Goal: Book appointment/travel/reservation: Book appointment/travel/reservation

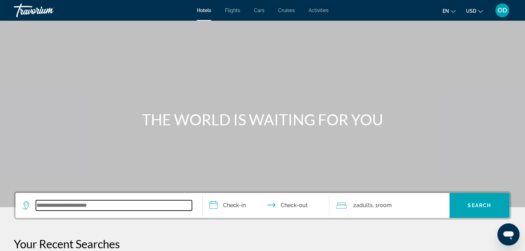
click at [98, 210] on input "Search widget" at bounding box center [114, 205] width 156 height 10
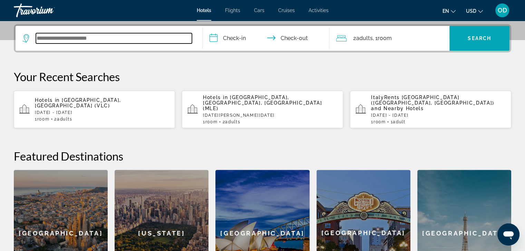
scroll to position [169, 0]
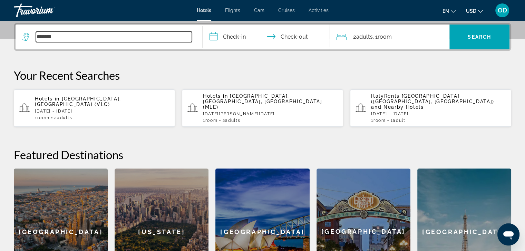
drag, startPoint x: 76, startPoint y: 41, endPoint x: 20, endPoint y: 37, distance: 56.8
click at [20, 37] on app-destination-search "*******" at bounding box center [109, 37] width 187 height 25
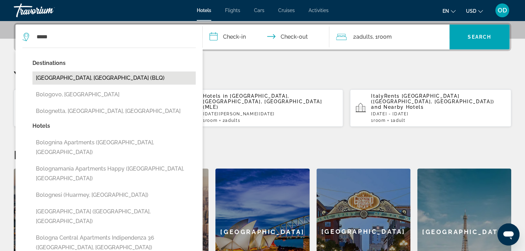
click at [77, 79] on button "[GEOGRAPHIC_DATA], [GEOGRAPHIC_DATA] (BLQ)" at bounding box center [113, 77] width 163 height 13
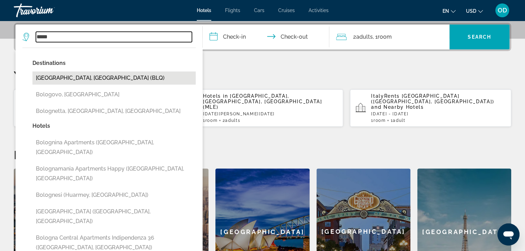
type input "**********"
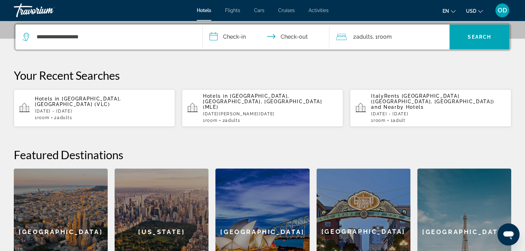
click at [236, 39] on input "**********" at bounding box center [268, 38] width 130 height 27
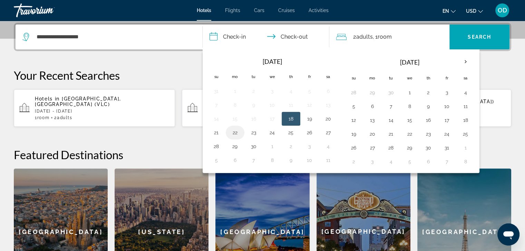
click at [234, 133] on button "22" at bounding box center [235, 133] width 11 height 10
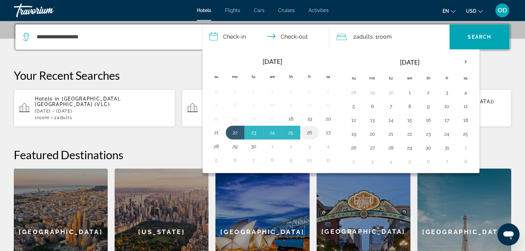
click at [311, 133] on button "26" at bounding box center [309, 133] width 11 height 10
type input "**********"
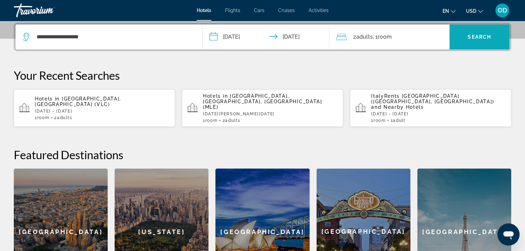
click at [480, 38] on span "Search" at bounding box center [479, 37] width 23 height 6
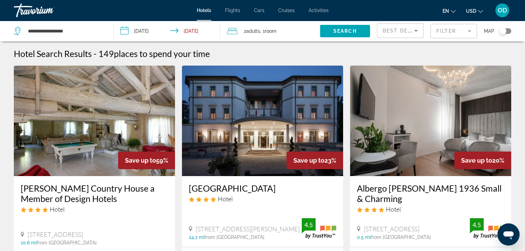
click at [418, 30] on icon "Sort by" at bounding box center [416, 31] width 8 height 8
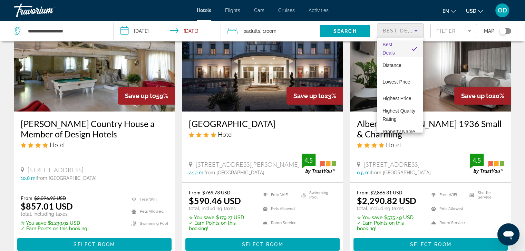
scroll to position [69, 0]
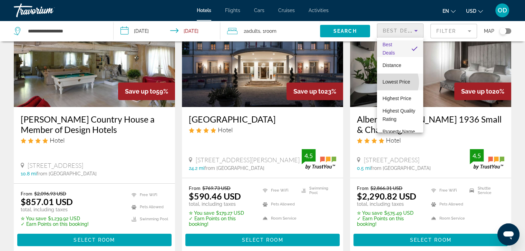
click at [390, 82] on span "Lowest Price" at bounding box center [397, 82] width 28 height 6
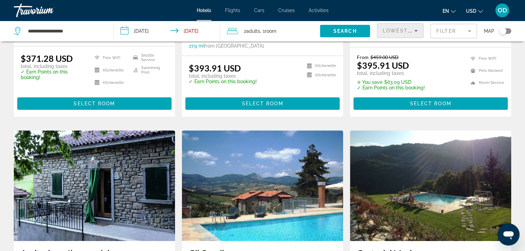
scroll to position [69, 0]
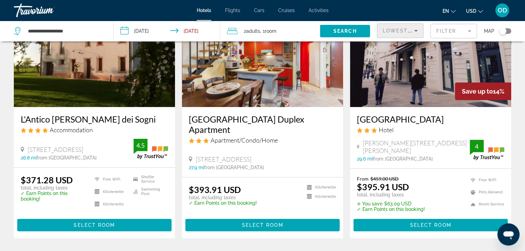
click at [507, 32] on div "Toggle map" at bounding box center [506, 31] width 12 height 6
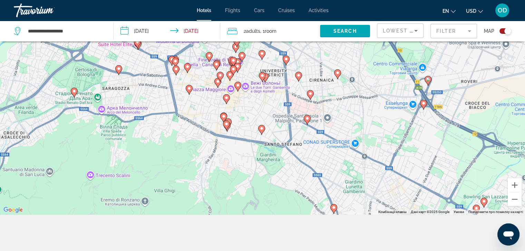
scroll to position [83, 0]
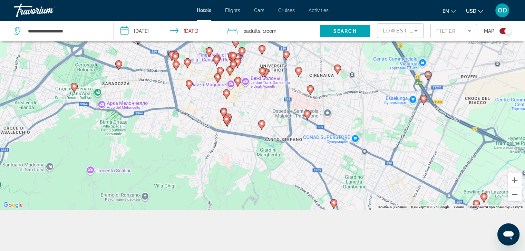
drag, startPoint x: 261, startPoint y: 124, endPoint x: 265, endPoint y: 158, distance: 34.3
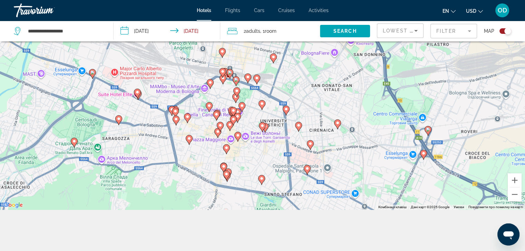
drag, startPoint x: 250, startPoint y: 127, endPoint x: 251, endPoint y: 152, distance: 24.2
click at [251, 152] on div "Увімкніть режим перетягування за допомогою клавіатури, натиснувши Alt + Enter. …" at bounding box center [262, 84] width 525 height 251
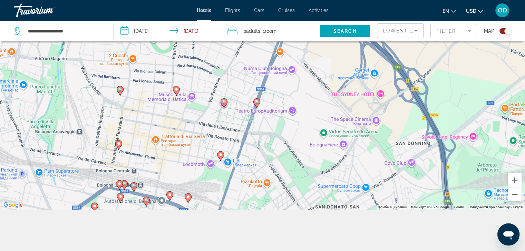
drag, startPoint x: 254, startPoint y: 93, endPoint x: 167, endPoint y: 263, distance: 190.8
click at [167, 168] on html "**********" at bounding box center [262, 42] width 525 height 251
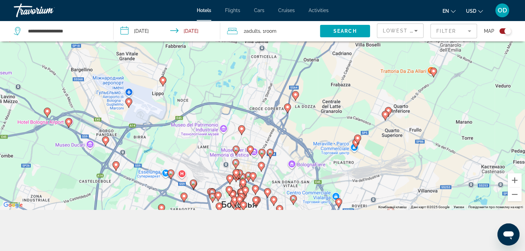
drag, startPoint x: 283, startPoint y: 121, endPoint x: 283, endPoint y: 168, distance: 47.7
click at [283, 168] on div "Увімкніть режим перетягування за допомогою клавіатури, натиснувши Alt + Enter. …" at bounding box center [262, 84] width 525 height 251
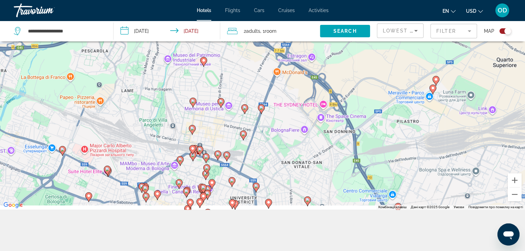
drag, startPoint x: 280, startPoint y: 174, endPoint x: 278, endPoint y: 138, distance: 35.7
click at [278, 138] on div "Увімкніть режим перетягування за допомогою клавіатури, натиснувши Alt + Enter. …" at bounding box center [262, 84] width 525 height 251
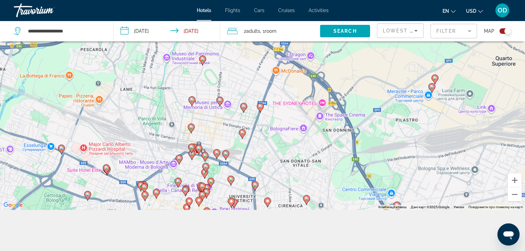
click at [260, 106] on image "Main content" at bounding box center [260, 106] width 4 height 4
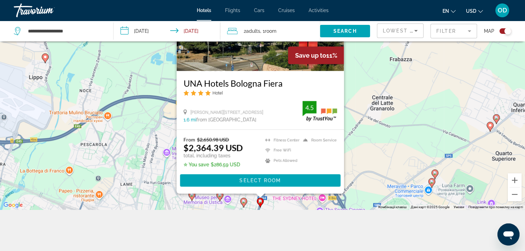
click at [285, 200] on div "Увімкніть режим перетягування за допомогою клавіатури, натиснувши Alt + Enter. …" at bounding box center [262, 84] width 525 height 251
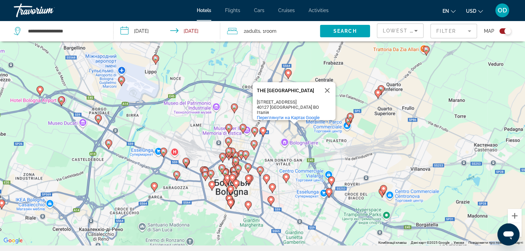
scroll to position [0, 0]
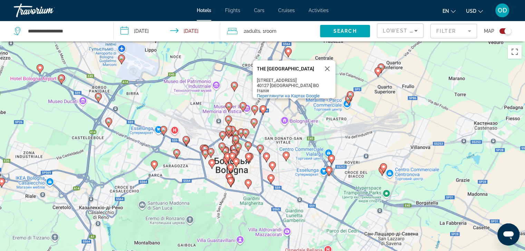
drag, startPoint x: 282, startPoint y: 196, endPoint x: 273, endPoint y: 111, distance: 86.2
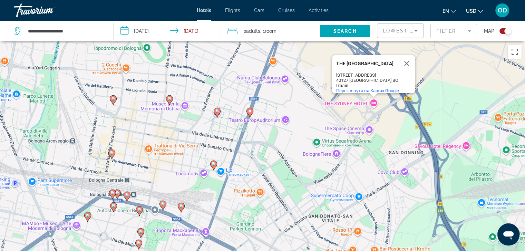
click at [214, 163] on image "Main content" at bounding box center [214, 164] width 4 height 4
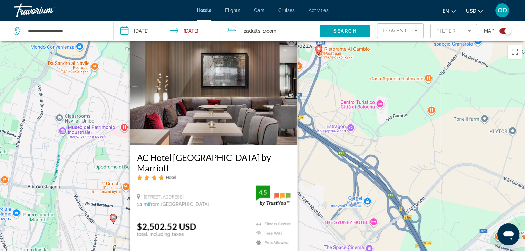
click at [322, 214] on div "Увімкніть режим перетягування за допомогою клавіатури, натиснувши Alt + Enter. …" at bounding box center [262, 166] width 525 height 251
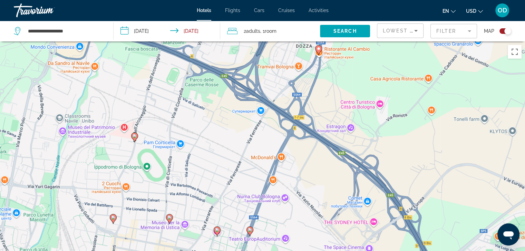
click at [217, 231] on image "Main content" at bounding box center [217, 230] width 4 height 4
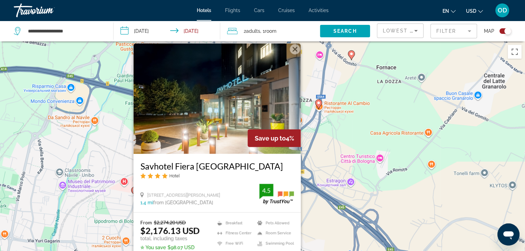
click at [312, 218] on div "Увімкніть режим перетягування за допомогою клавіатури, натиснувши Alt + Enter. …" at bounding box center [262, 166] width 525 height 251
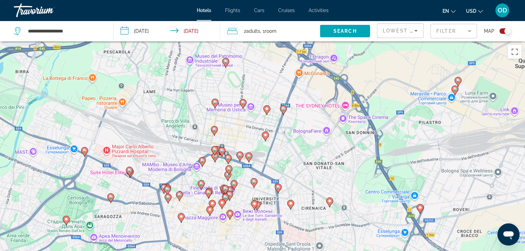
drag, startPoint x: 313, startPoint y: 230, endPoint x: 314, endPoint y: 86, distance: 143.7
click at [314, 86] on div "Увімкніть режим перетягування за допомогою клавіатури, натиснувши Alt + Enter. …" at bounding box center [262, 166] width 525 height 251
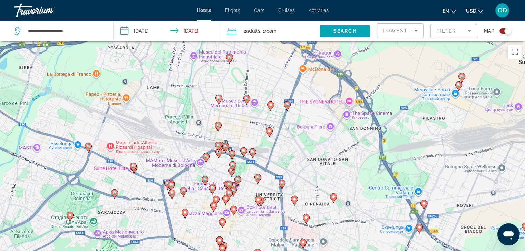
drag, startPoint x: 286, startPoint y: 169, endPoint x: 289, endPoint y: 165, distance: 5.5
click at [289, 165] on div "Увімкніть режим перетягування за допомогою клавіатури, натиснувши Alt + Enter. …" at bounding box center [262, 166] width 525 height 251
click at [349, 101] on div "Увімкніть режим перетягування за допомогою клавіатури, натиснувши Alt + Enter. …" at bounding box center [262, 166] width 525 height 251
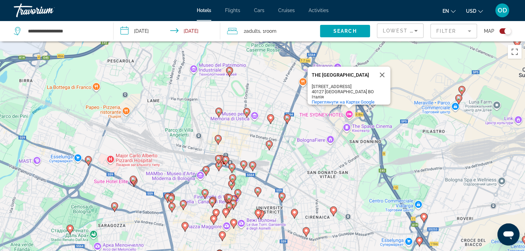
click at [356, 94] on div "Італія" at bounding box center [343, 96] width 62 height 5
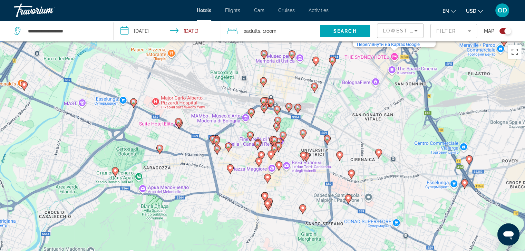
drag, startPoint x: 338, startPoint y: 158, endPoint x: 383, endPoint y: 99, distance: 74.3
click at [383, 99] on div "Увімкніть режим перетягування за допомогою клавіатури, натиснувши Alt + Enter. …" at bounding box center [262, 166] width 525 height 251
click at [502, 30] on div "Toggle map" at bounding box center [506, 31] width 12 height 6
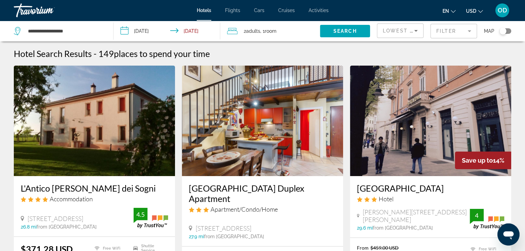
click at [265, 189] on h3 "[GEOGRAPHIC_DATA] Duplex Apartment" at bounding box center [262, 193] width 147 height 21
click at [78, 190] on h3 "L'Antico [PERSON_NAME] dei Sogni" at bounding box center [94, 188] width 147 height 10
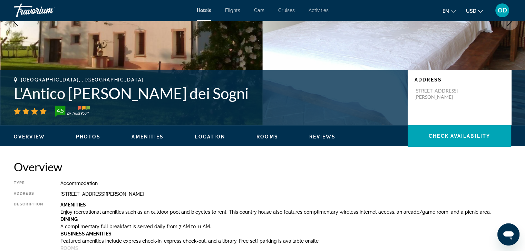
scroll to position [104, 0]
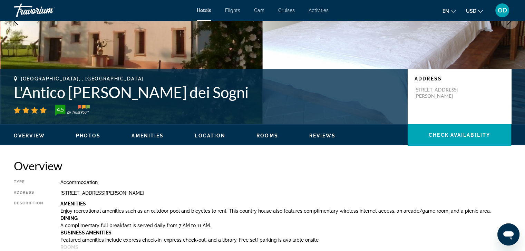
click at [214, 133] on span "Location" at bounding box center [210, 136] width 31 height 6
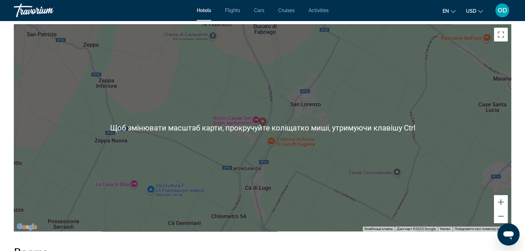
scroll to position [701, 0]
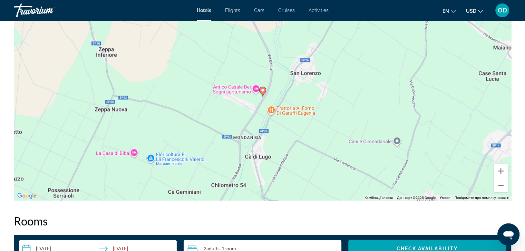
click at [500, 189] on button "Зменшити" at bounding box center [501, 185] width 14 height 14
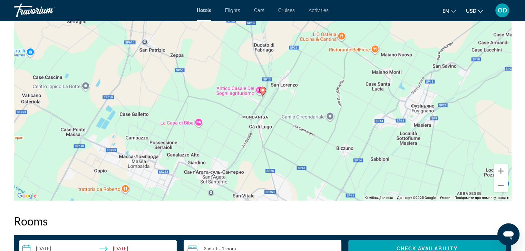
click at [500, 189] on button "Зменшити" at bounding box center [501, 185] width 14 height 14
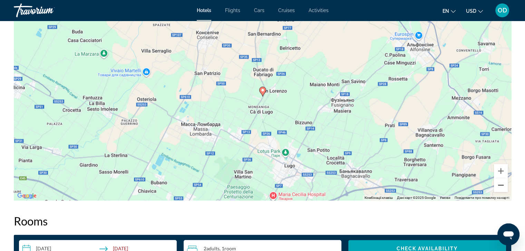
click at [500, 189] on button "Зменшити" at bounding box center [501, 185] width 14 height 14
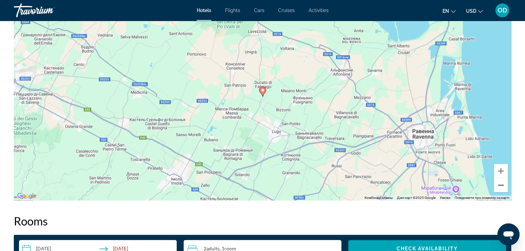
click at [500, 189] on button "Зменшити" at bounding box center [501, 185] width 14 height 14
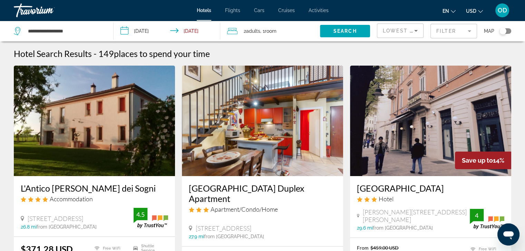
click at [416, 29] on icon "Sort by" at bounding box center [416, 31] width 8 height 8
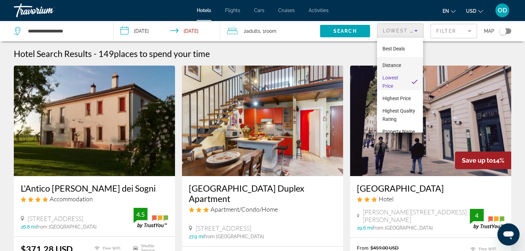
click at [392, 65] on span "Distance" at bounding box center [392, 66] width 19 height 6
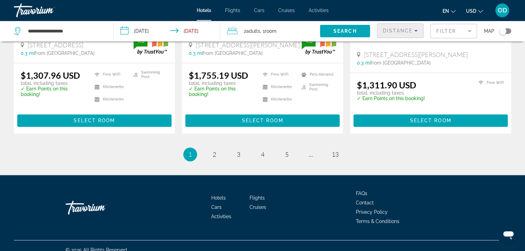
scroll to position [938, 0]
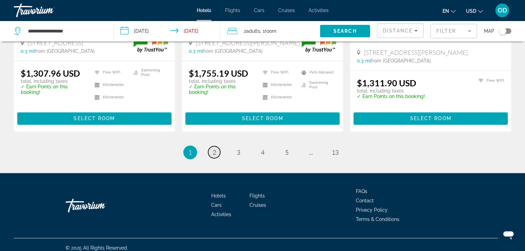
click at [213, 149] on span "2" at bounding box center [214, 153] width 3 height 8
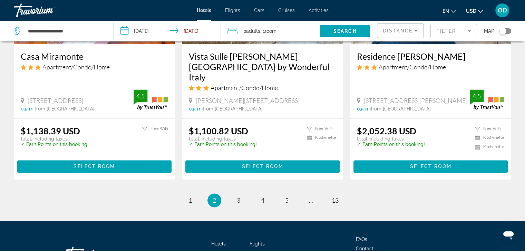
scroll to position [933, 0]
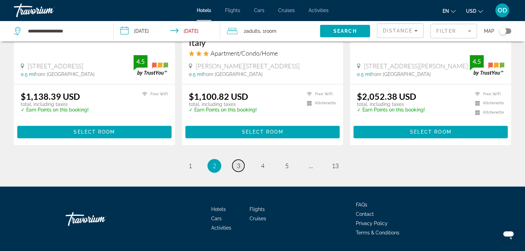
click at [238, 162] on span "3" at bounding box center [238, 166] width 3 height 8
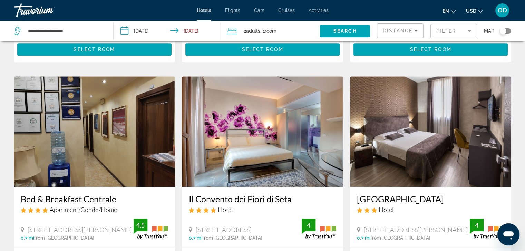
scroll to position [863, 0]
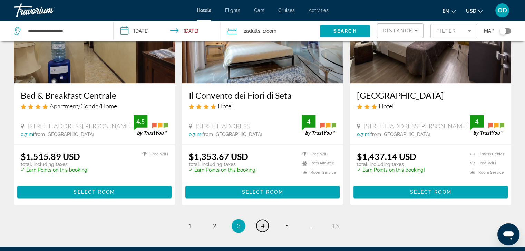
click at [262, 222] on span "4" at bounding box center [262, 226] width 3 height 8
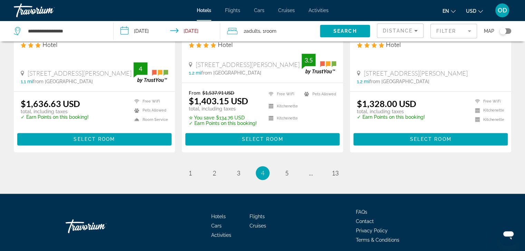
scroll to position [942, 0]
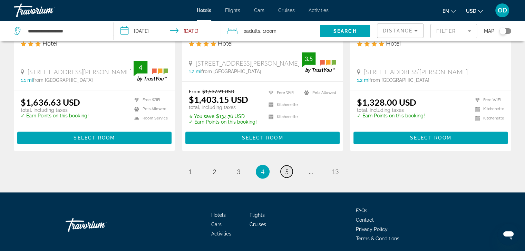
click at [288, 168] on span "5" at bounding box center [286, 172] width 3 height 8
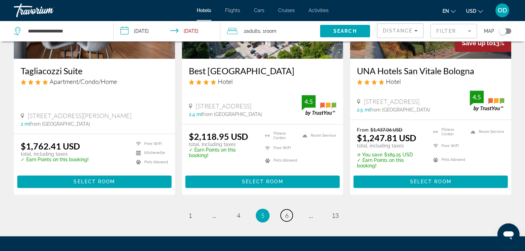
scroll to position [953, 0]
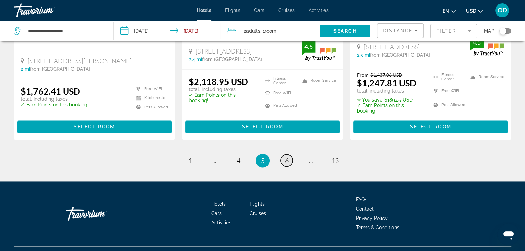
click at [288, 157] on span "6" at bounding box center [286, 161] width 3 height 8
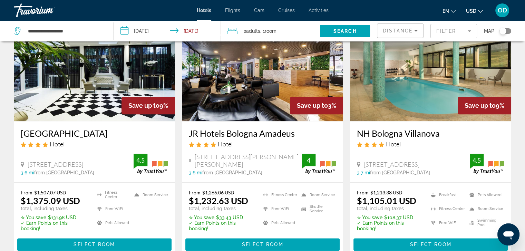
scroll to position [863, 0]
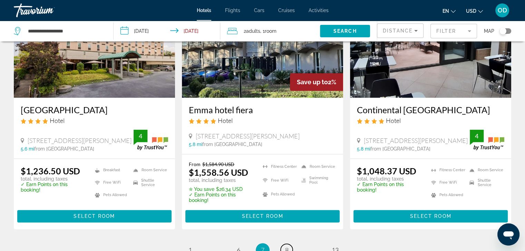
scroll to position [898, 0]
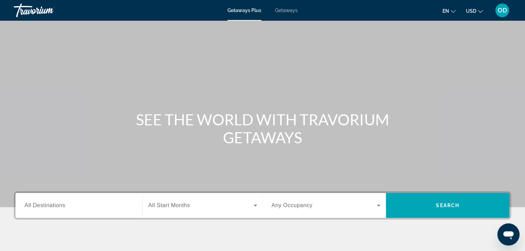
click at [99, 210] on div "Search widget" at bounding box center [79, 206] width 109 height 20
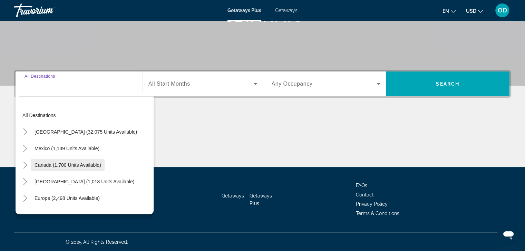
scroll to position [122, 0]
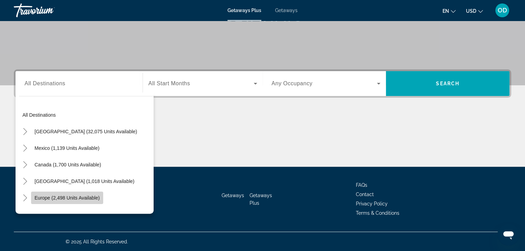
click at [72, 197] on span "Europe (2,498 units available)" at bounding box center [67, 198] width 65 height 6
type input "**********"
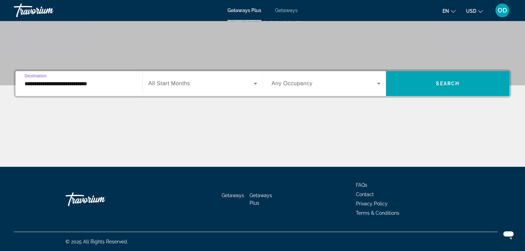
click at [182, 84] on span "All Start Months" at bounding box center [170, 83] width 42 height 6
